Goal: Find specific page/section: Find specific page/section

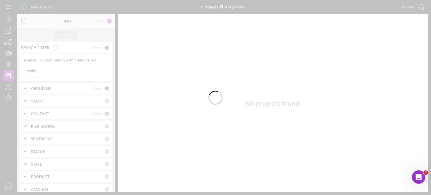
drag, startPoint x: 56, startPoint y: 71, endPoint x: 22, endPoint y: 70, distance: 34.3
click at [18, 72] on div at bounding box center [215, 97] width 431 height 195
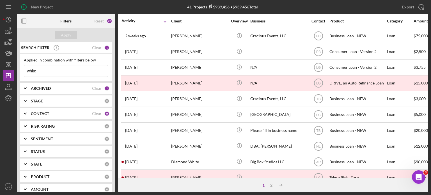
drag, startPoint x: 37, startPoint y: 71, endPoint x: 16, endPoint y: 70, distance: 21.3
click at [16, 70] on div "New Project 41 Projects $939,456 • $939,456 Total white Export Icon/Export Filt…" at bounding box center [216, 96] width 426 height 192
click at [63, 35] on div "Apply" at bounding box center [66, 35] width 10 height 8
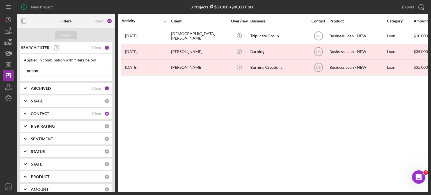
drag, startPoint x: 52, startPoint y: 72, endPoint x: 25, endPoint y: 69, distance: 27.4
click at [25, 69] on input "armon" at bounding box center [66, 70] width 84 height 11
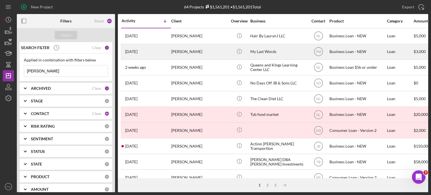
type input "[PERSON_NAME]"
click at [138, 53] on time "[DATE]" at bounding box center [131, 51] width 12 height 4
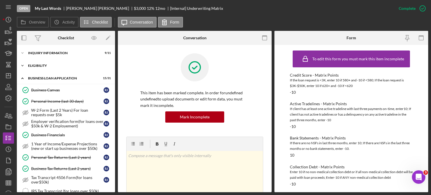
click at [22, 66] on polyline at bounding box center [23, 65] width 2 height 1
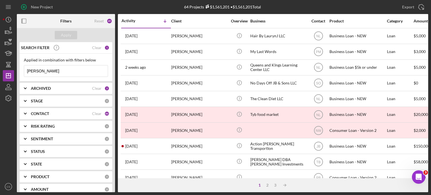
drag, startPoint x: 55, startPoint y: 71, endPoint x: 0, endPoint y: 67, distance: 55.4
click at [0, 67] on div "New Project 64 Projects $1,561,201 • $1,561,201 Total [PERSON_NAME] Export Icon…" at bounding box center [215, 97] width 431 height 195
type input "amron"
click at [60, 34] on button "Apply" at bounding box center [66, 35] width 22 height 8
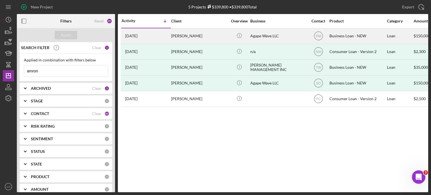
click at [136, 36] on time "[DATE]" at bounding box center [131, 36] width 12 height 4
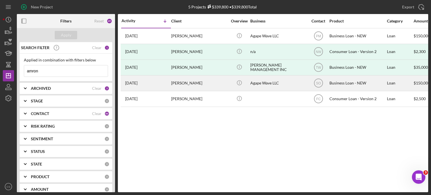
click at [136, 81] on time "[DATE]" at bounding box center [131, 83] width 12 height 4
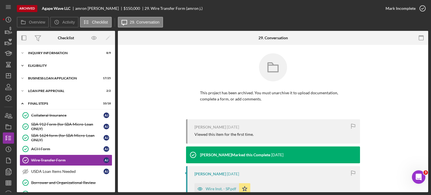
click at [22, 66] on icon "Icon/Expander" at bounding box center [22, 65] width 11 height 11
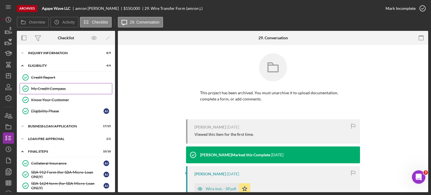
click at [35, 87] on div "My Credit Compass" at bounding box center [71, 88] width 81 height 4
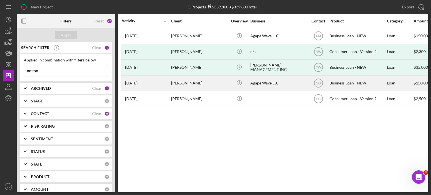
click at [133, 85] on time "[DATE]" at bounding box center [131, 83] width 12 height 4
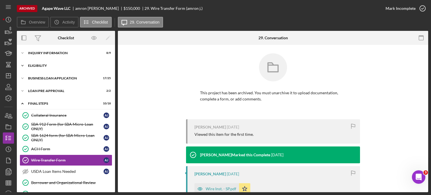
click at [22, 67] on icon "Icon/Expander" at bounding box center [22, 65] width 11 height 11
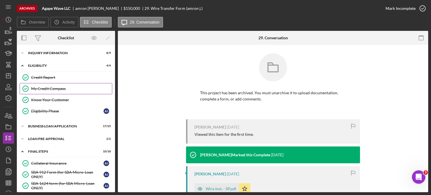
click at [34, 86] on div "My Credit Compass" at bounding box center [71, 88] width 81 height 4
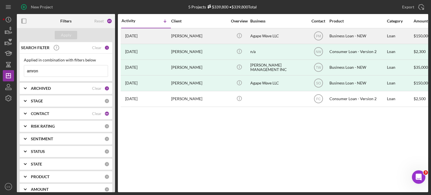
click at [134, 37] on time "[DATE]" at bounding box center [131, 36] width 12 height 4
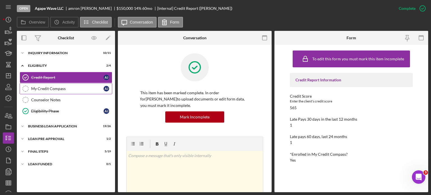
click at [44, 86] on link "My Credit Compass My Credit Compass a j" at bounding box center [66, 88] width 93 height 11
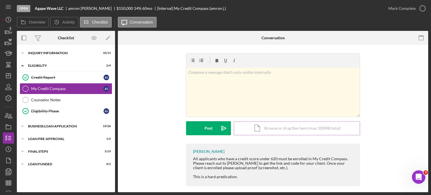
scroll to position [5, 0]
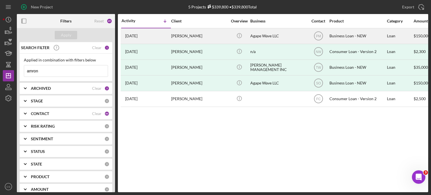
click at [138, 35] on time "[DATE]" at bounding box center [131, 36] width 12 height 4
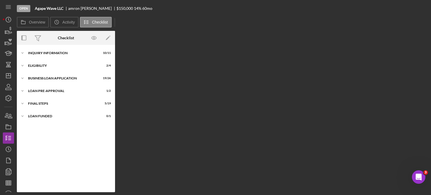
click at [137, 35] on div "Overview Internal Workflow Stage Open Icon/Dropdown Arrow Archive (can unarchiv…" at bounding box center [223, 111] width 412 height 161
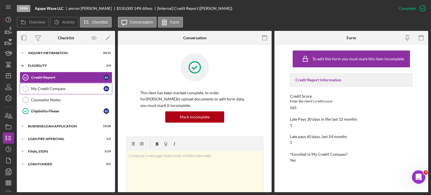
click at [48, 87] on div "My Credit Compass" at bounding box center [67, 88] width 72 height 4
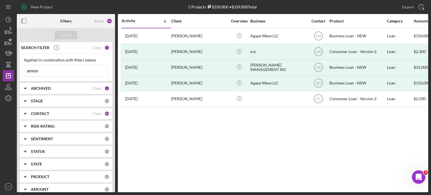
click at [52, 69] on input "amron" at bounding box center [66, 70] width 84 height 11
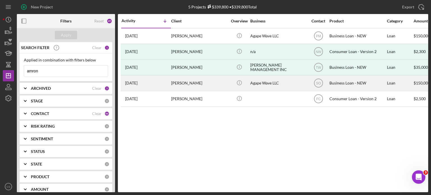
click at [134, 81] on time "[DATE]" at bounding box center [131, 83] width 12 height 4
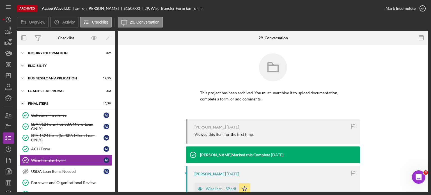
click at [21, 65] on icon "Icon/Expander" at bounding box center [22, 65] width 11 height 11
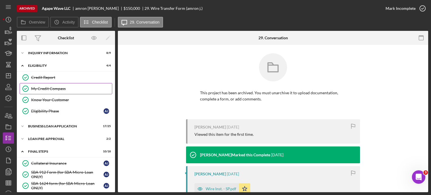
click at [37, 88] on div "My Credit Compass" at bounding box center [71, 88] width 81 height 4
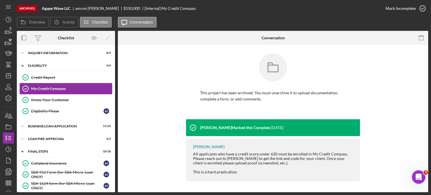
click at [37, 87] on div "My Credit Compass" at bounding box center [71, 88] width 81 height 4
